Goal: Find specific page/section: Find specific page/section

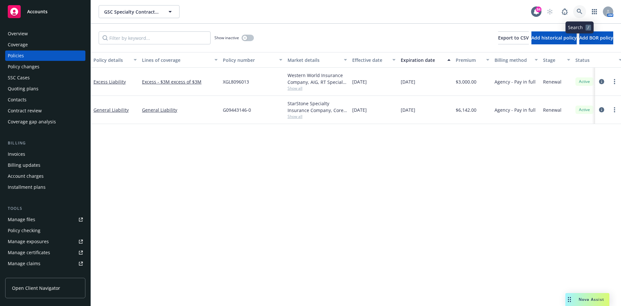
click at [581, 11] on icon at bounding box center [580, 12] width 6 height 6
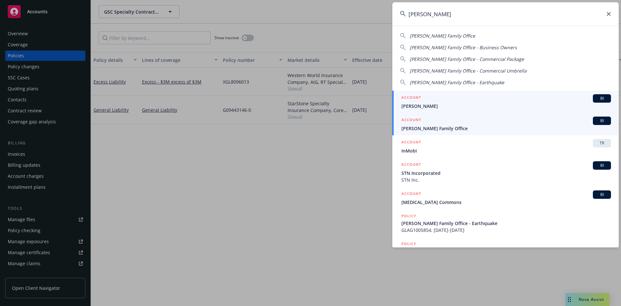
type input "[PERSON_NAME]"
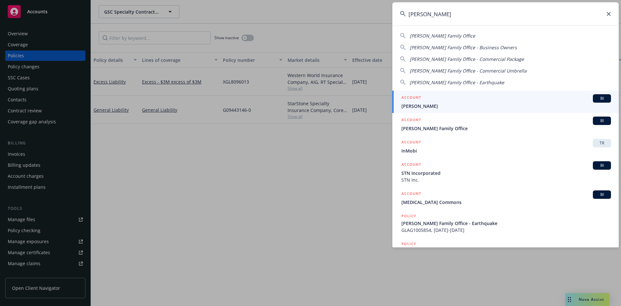
click at [409, 120] on h5 "ACCOUNT" at bounding box center [412, 120] width 20 height 8
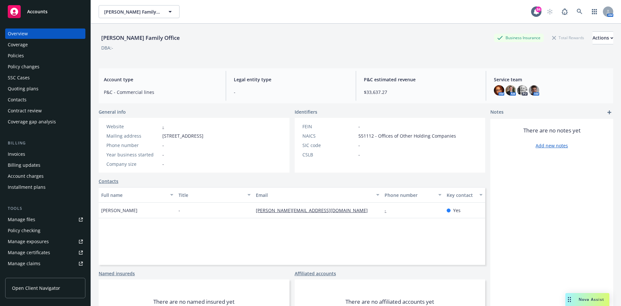
click at [20, 155] on div "Invoices" at bounding box center [16, 154] width 17 height 10
